Goal: Transaction & Acquisition: Subscribe to service/newsletter

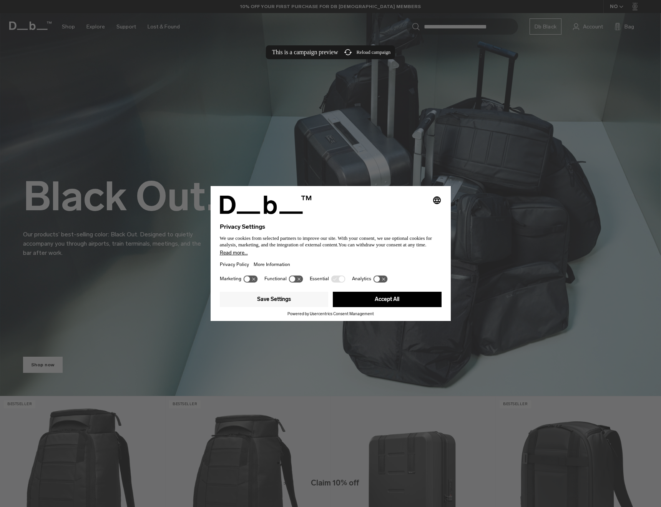
click at [356, 305] on button "Accept All" at bounding box center [387, 299] width 109 height 15
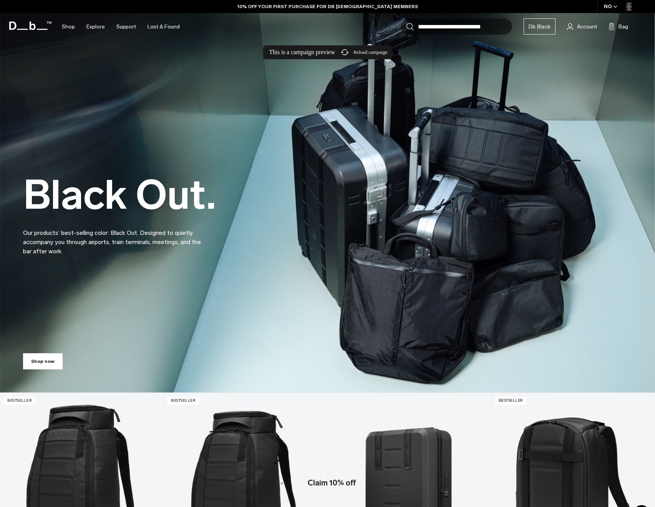
click at [302, 489] on p "Claim 10% off" at bounding box center [332, 483] width 90 height 12
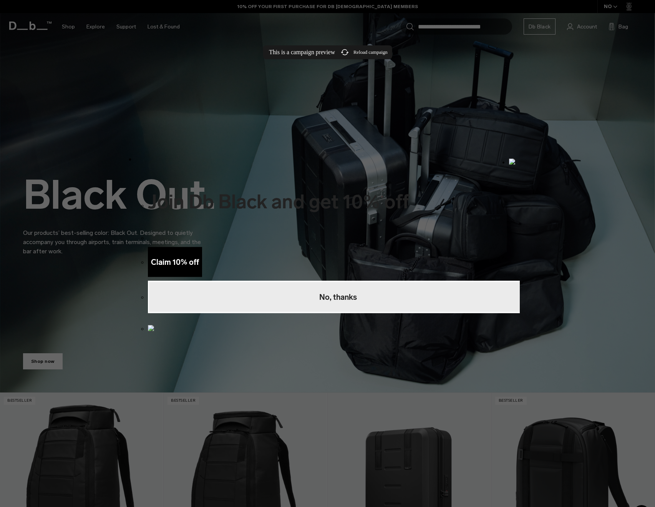
click at [199, 257] on strong "Claim 10% off﻿" at bounding box center [175, 261] width 48 height 9
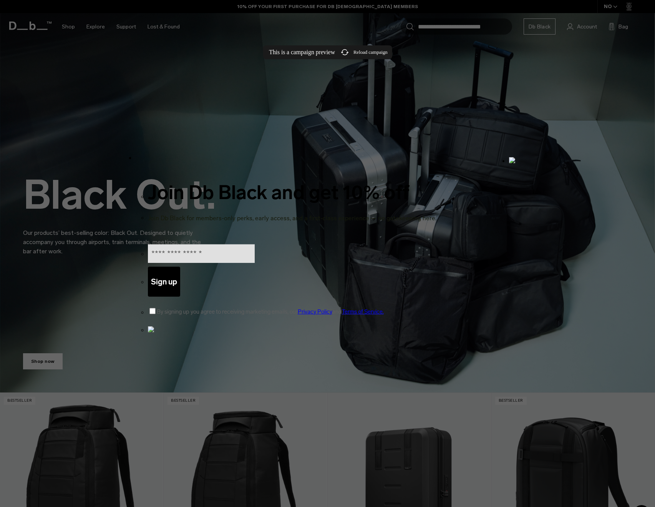
click at [255, 244] on input "email" at bounding box center [201, 253] width 107 height 18
type input "**********"
click at [160, 308] on span "By signing up you agree to receiving marketing emails, our" at bounding box center [227, 311] width 141 height 7
click at [177, 276] on p "Sign up ﻿" at bounding box center [164, 282] width 26 height 12
